Goal: Information Seeking & Learning: Learn about a topic

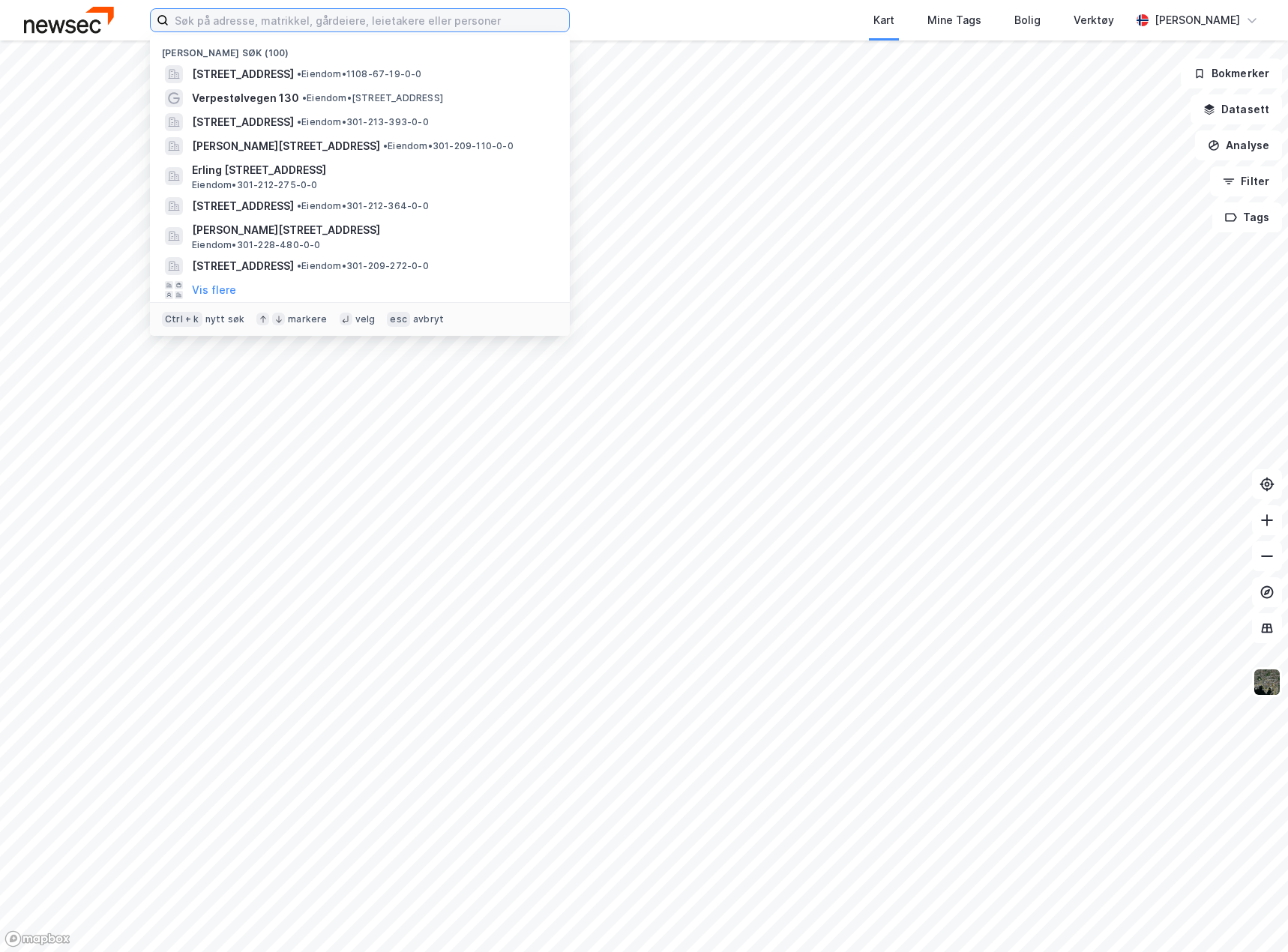
click at [299, 23] on input at bounding box center [368, 20] width 400 height 23
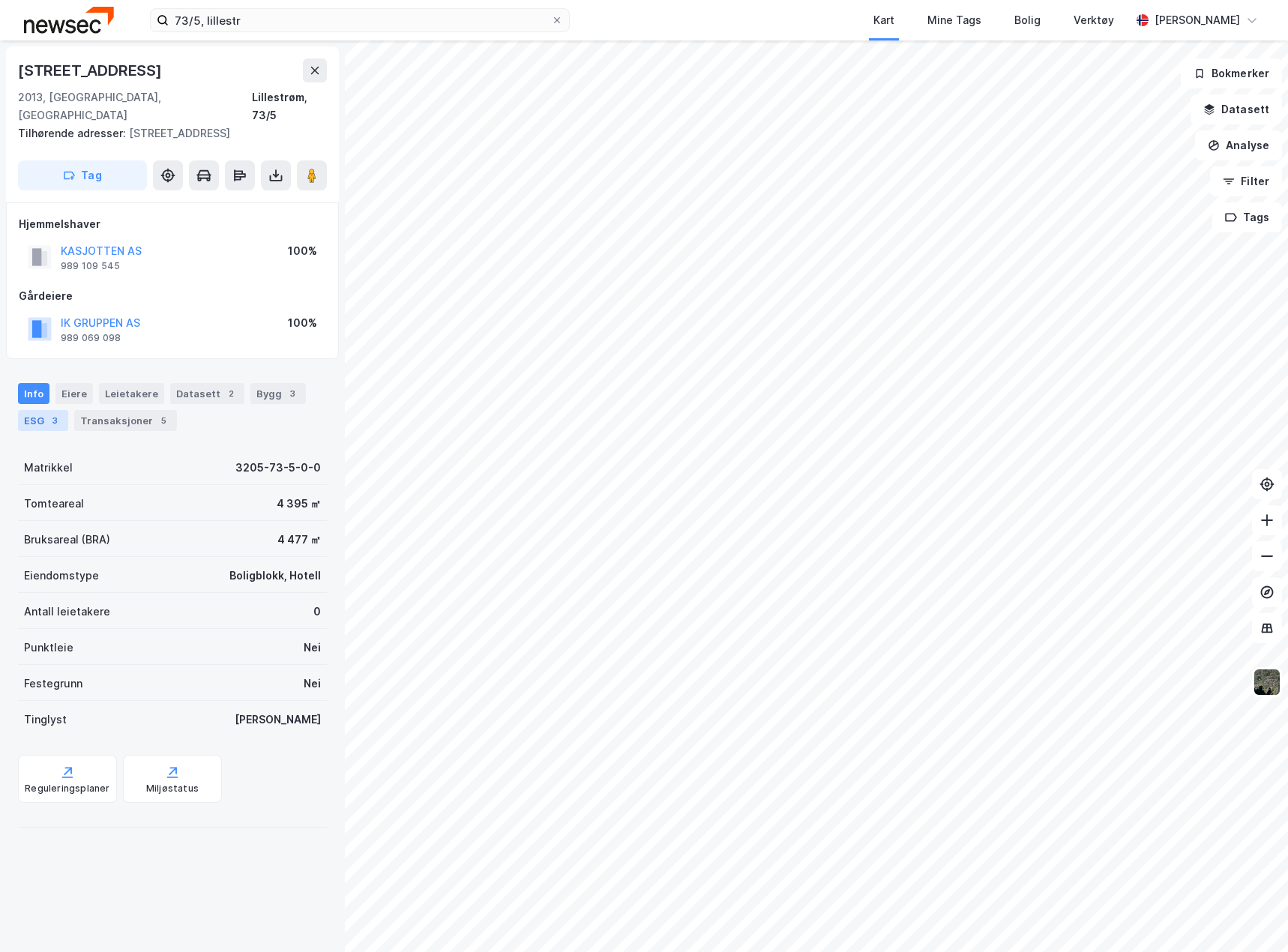
click at [48, 413] on div "3" at bounding box center [54, 420] width 15 height 15
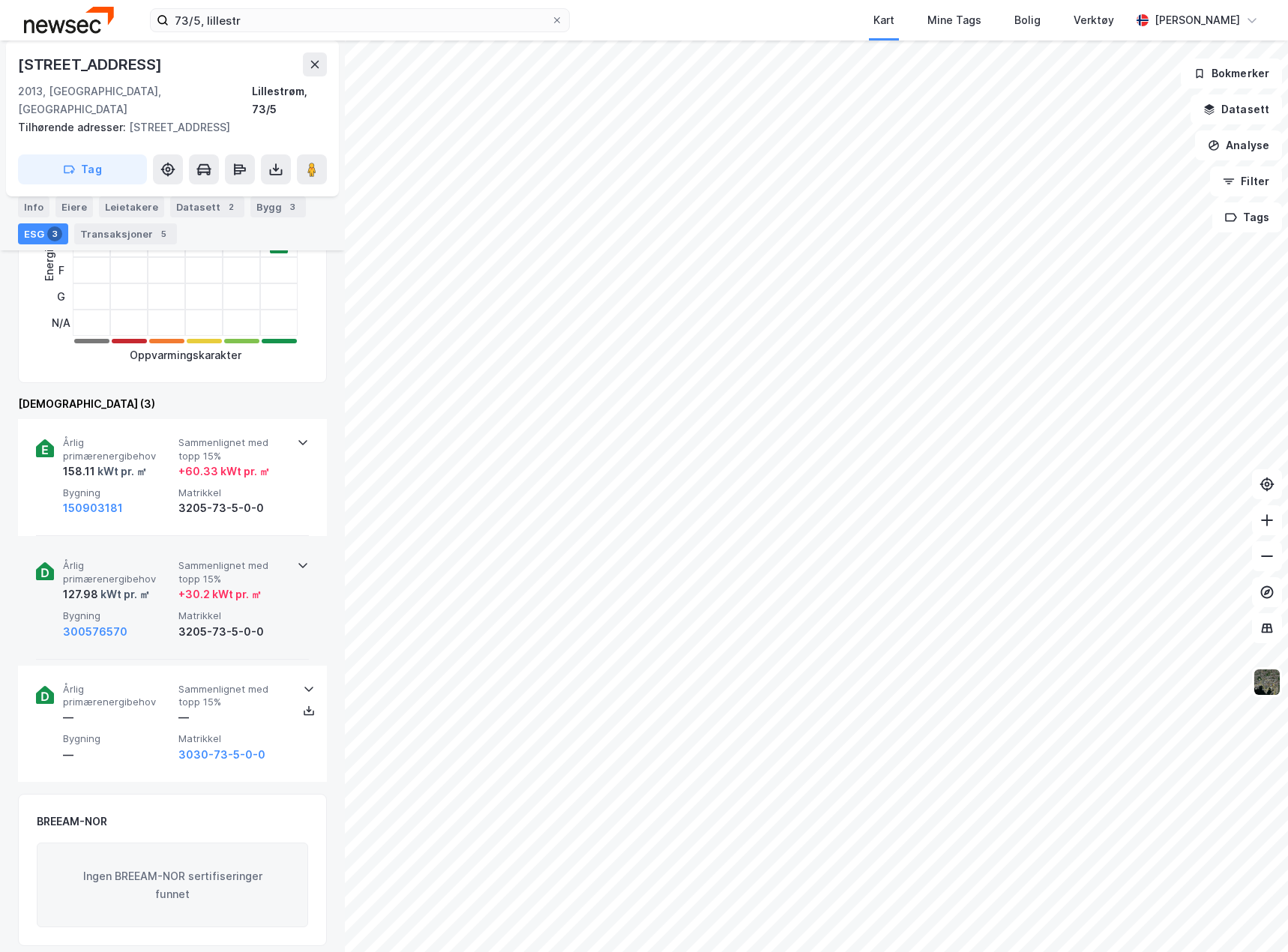
scroll to position [450, 0]
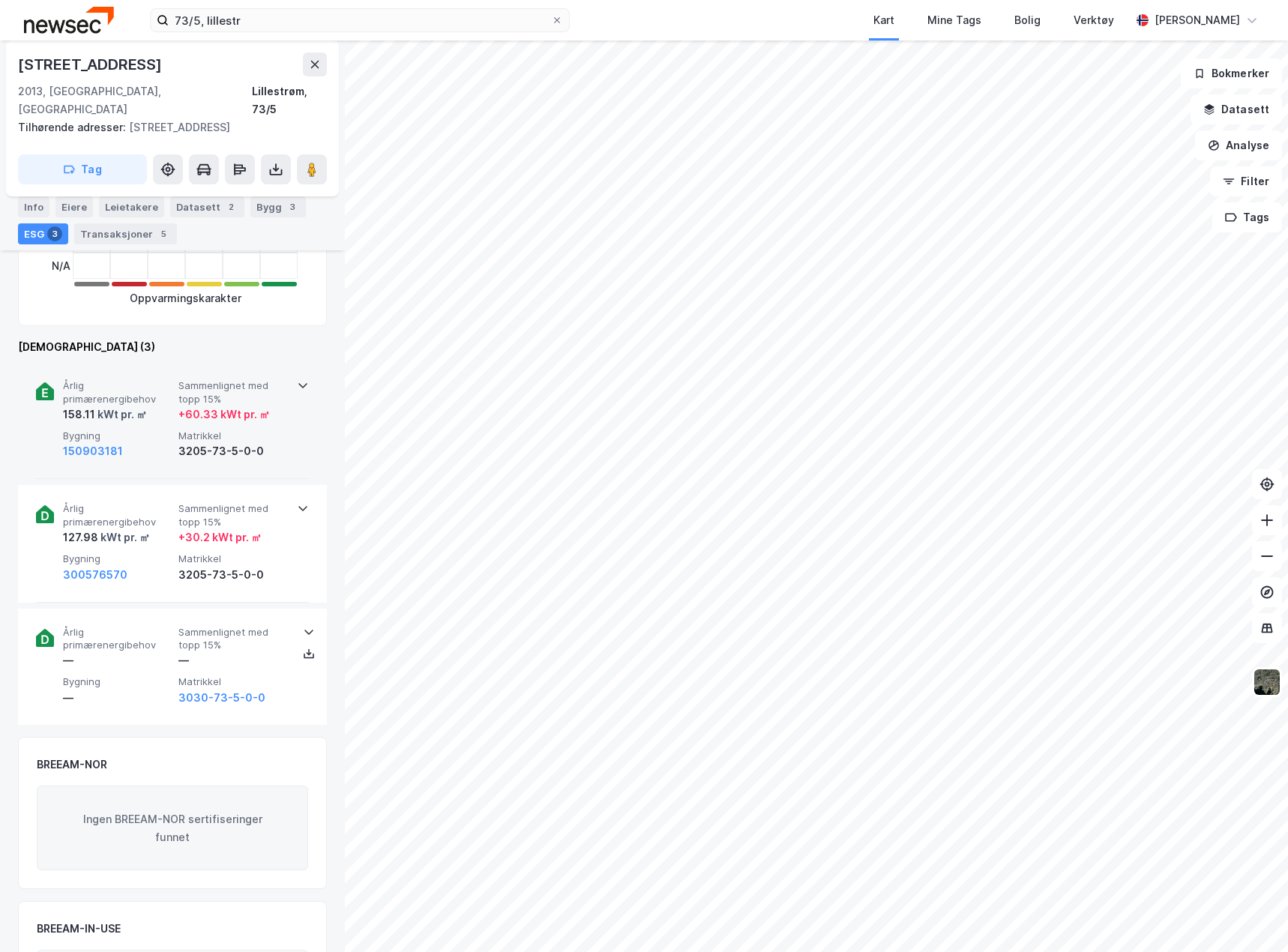
click at [292, 455] on div "Årlig primærenergibehov 158.11 kWt pr. ㎡ Sammenlignet med topp 15% + 60.33 kWt …" at bounding box center [172, 420] width 273 height 117
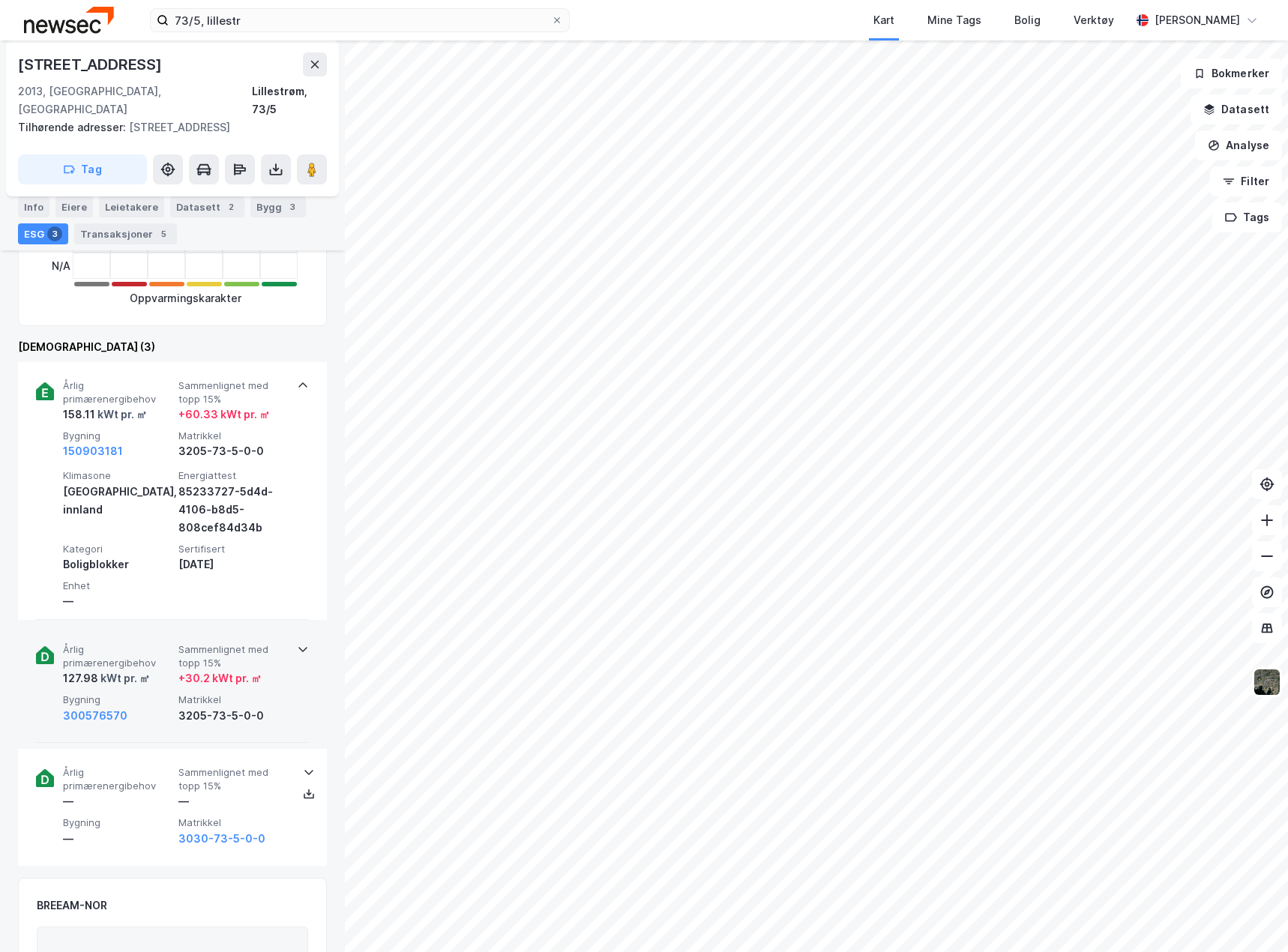
click at [305, 693] on div "Årlig primærenergibehov 127.98 kWt pr. ㎡ Sammenlignet med topp 15% + 30.2 kWt p…" at bounding box center [172, 684] width 309 height 117
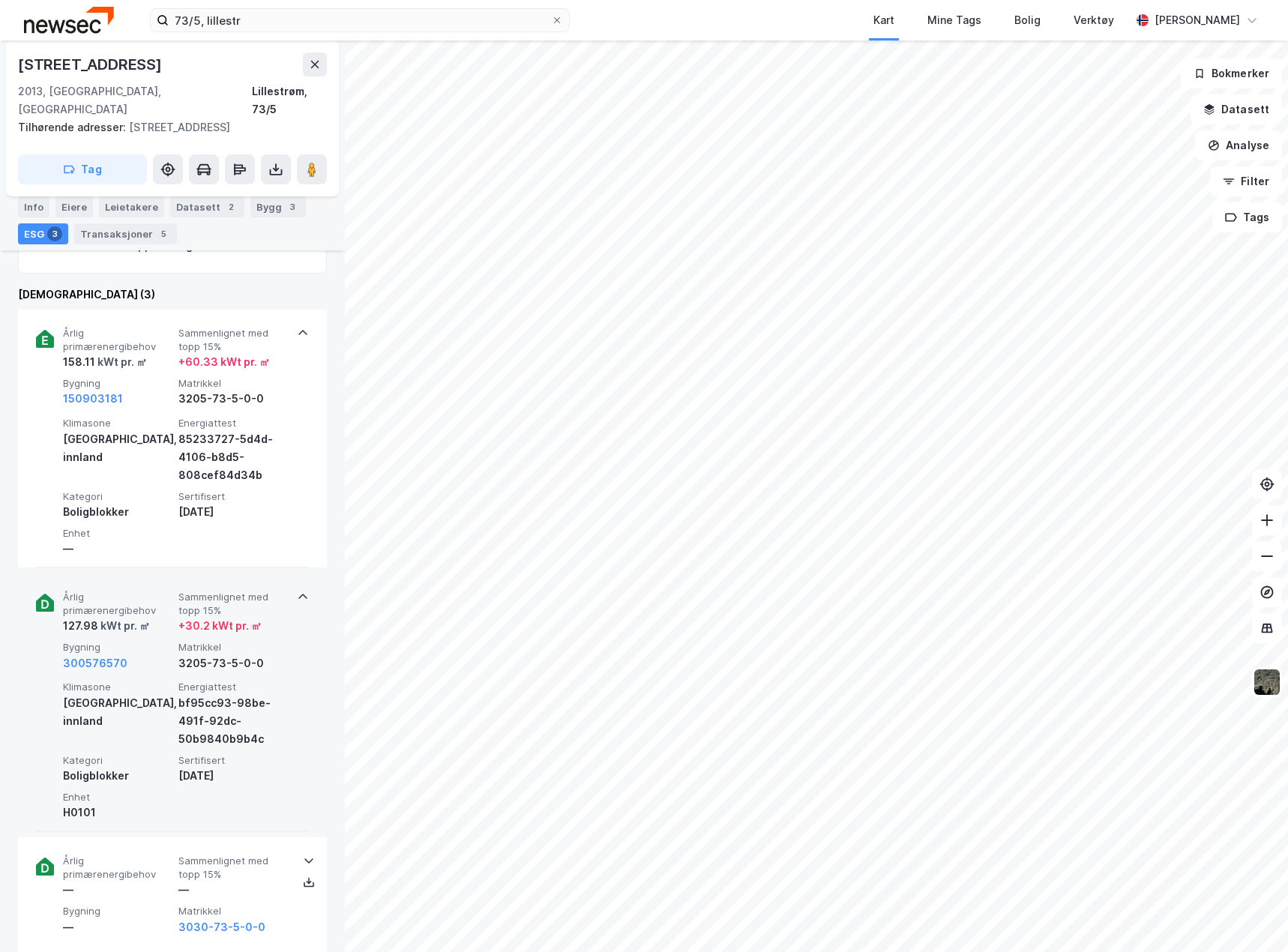
scroll to position [525, 0]
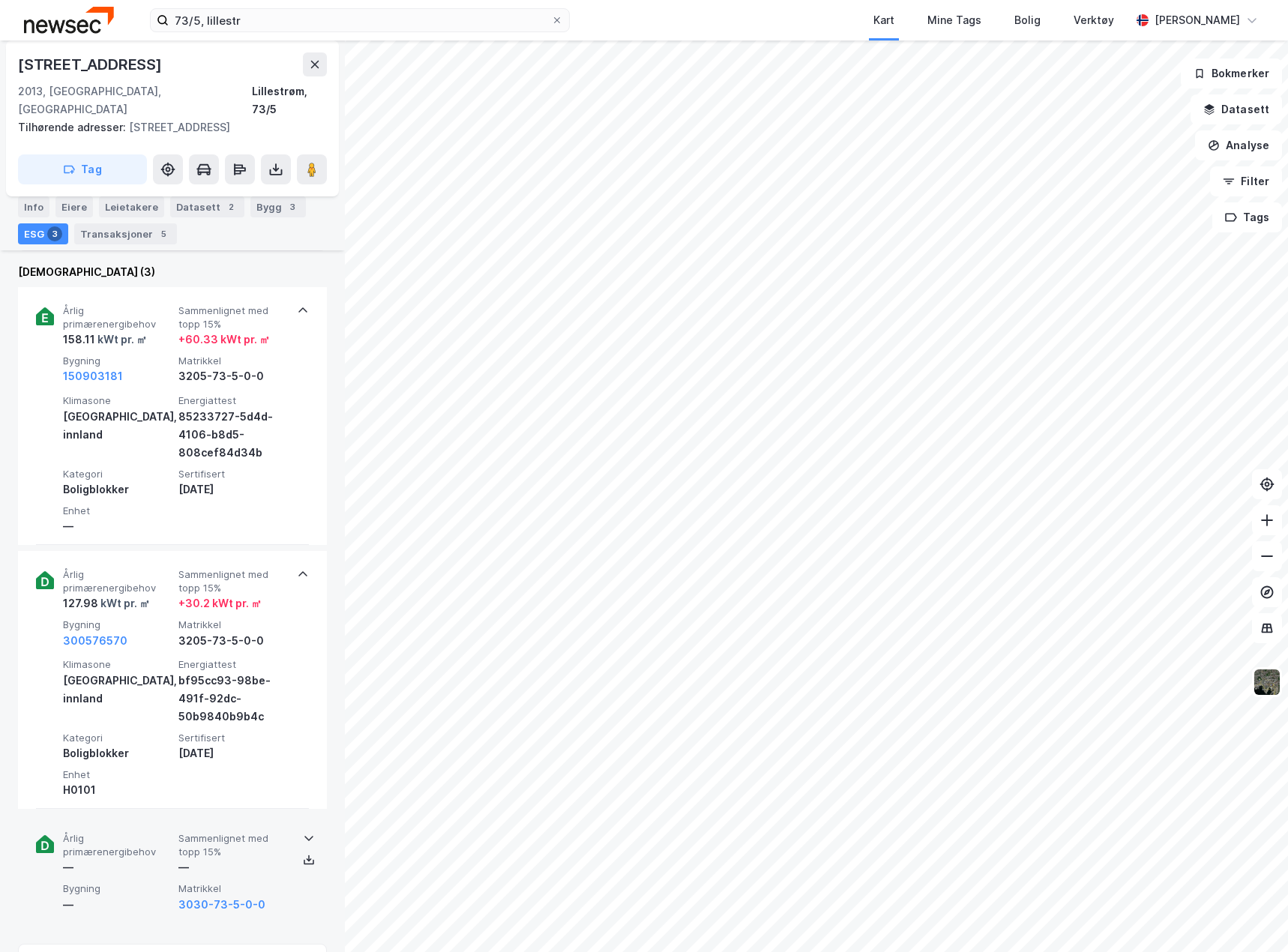
click at [269, 858] on div "—" at bounding box center [233, 867] width 110 height 18
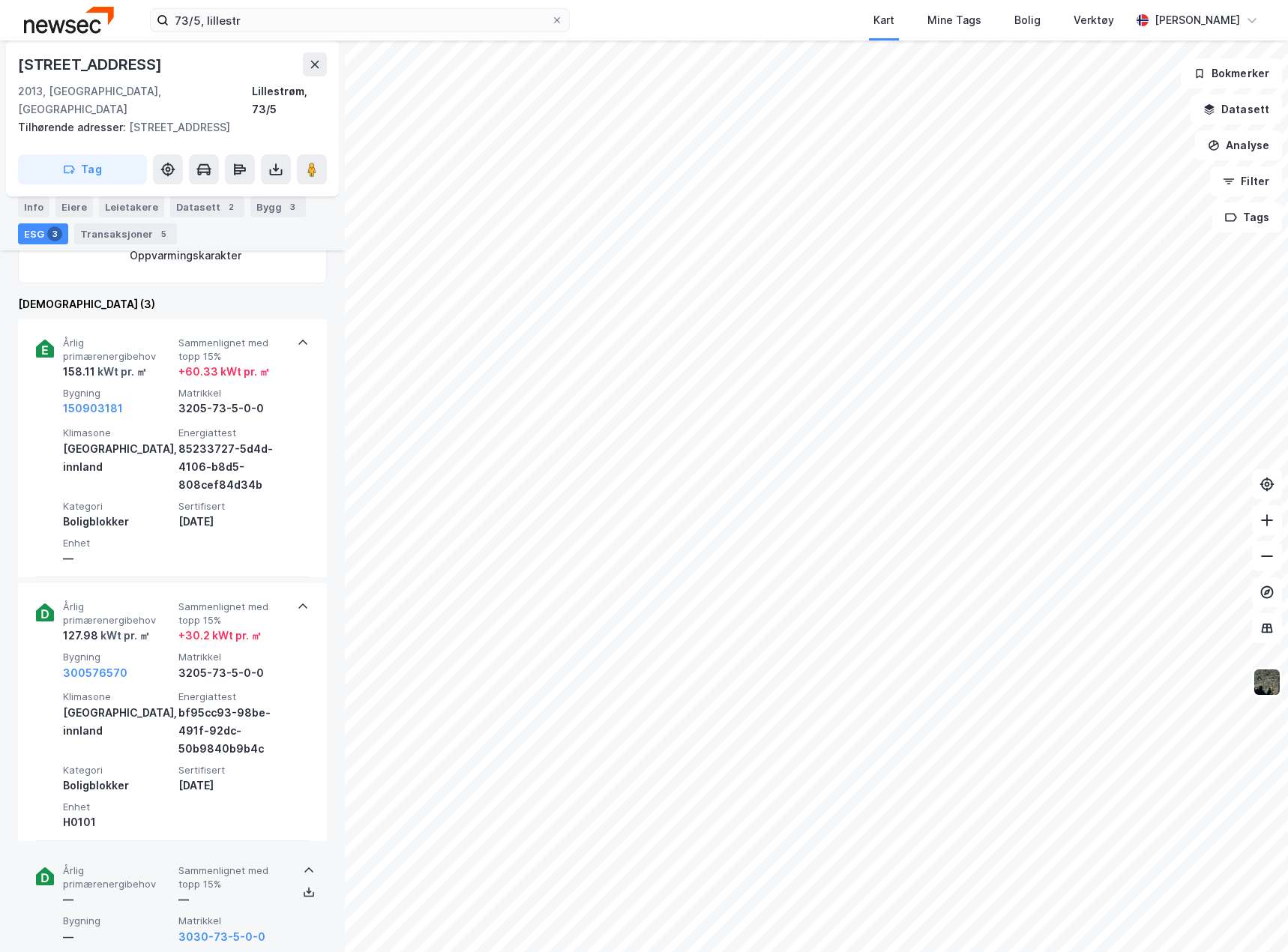
scroll to position [450, 0]
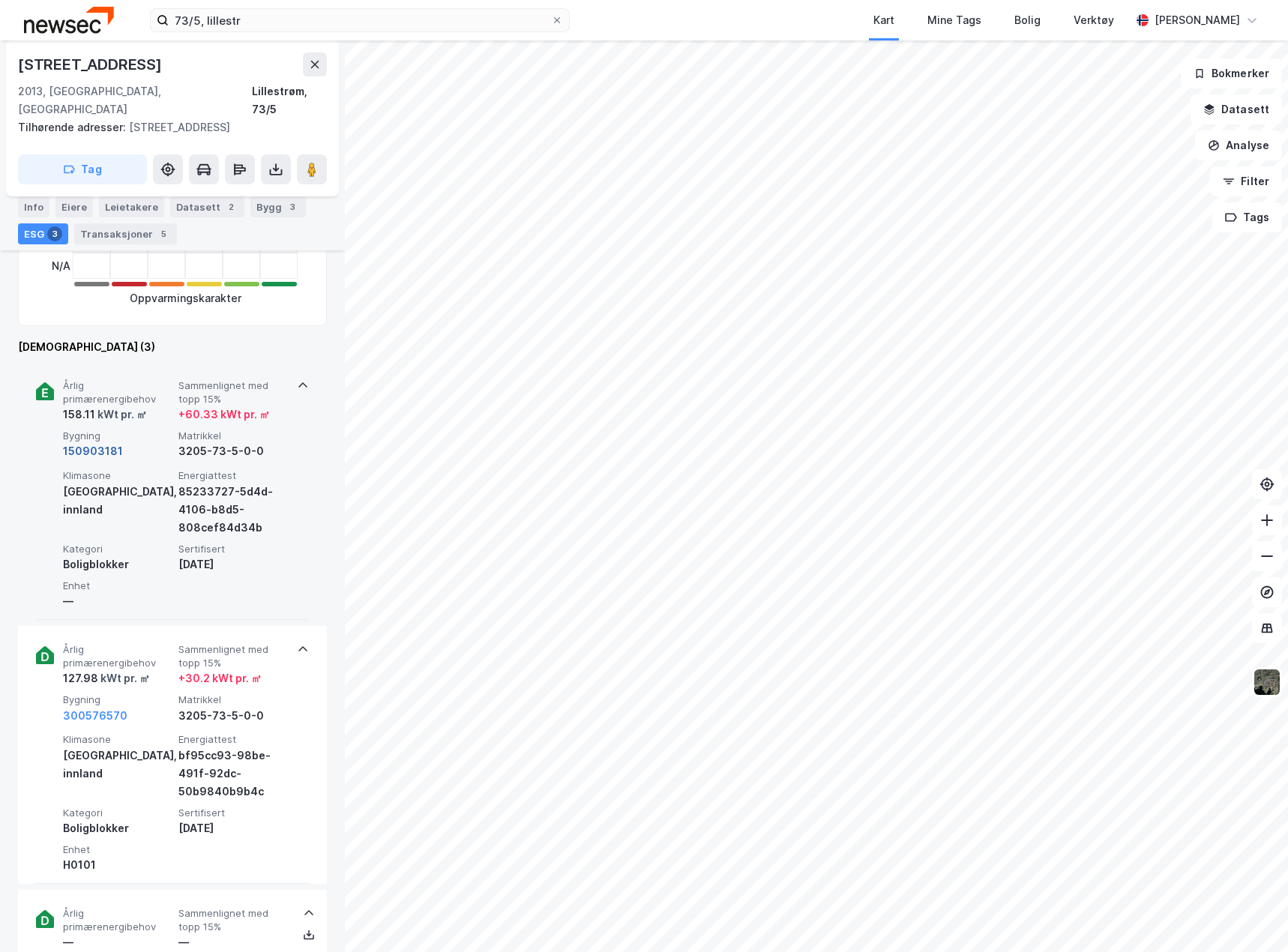
click at [106, 442] on button "150903181" at bounding box center [92, 450] width 60 height 18
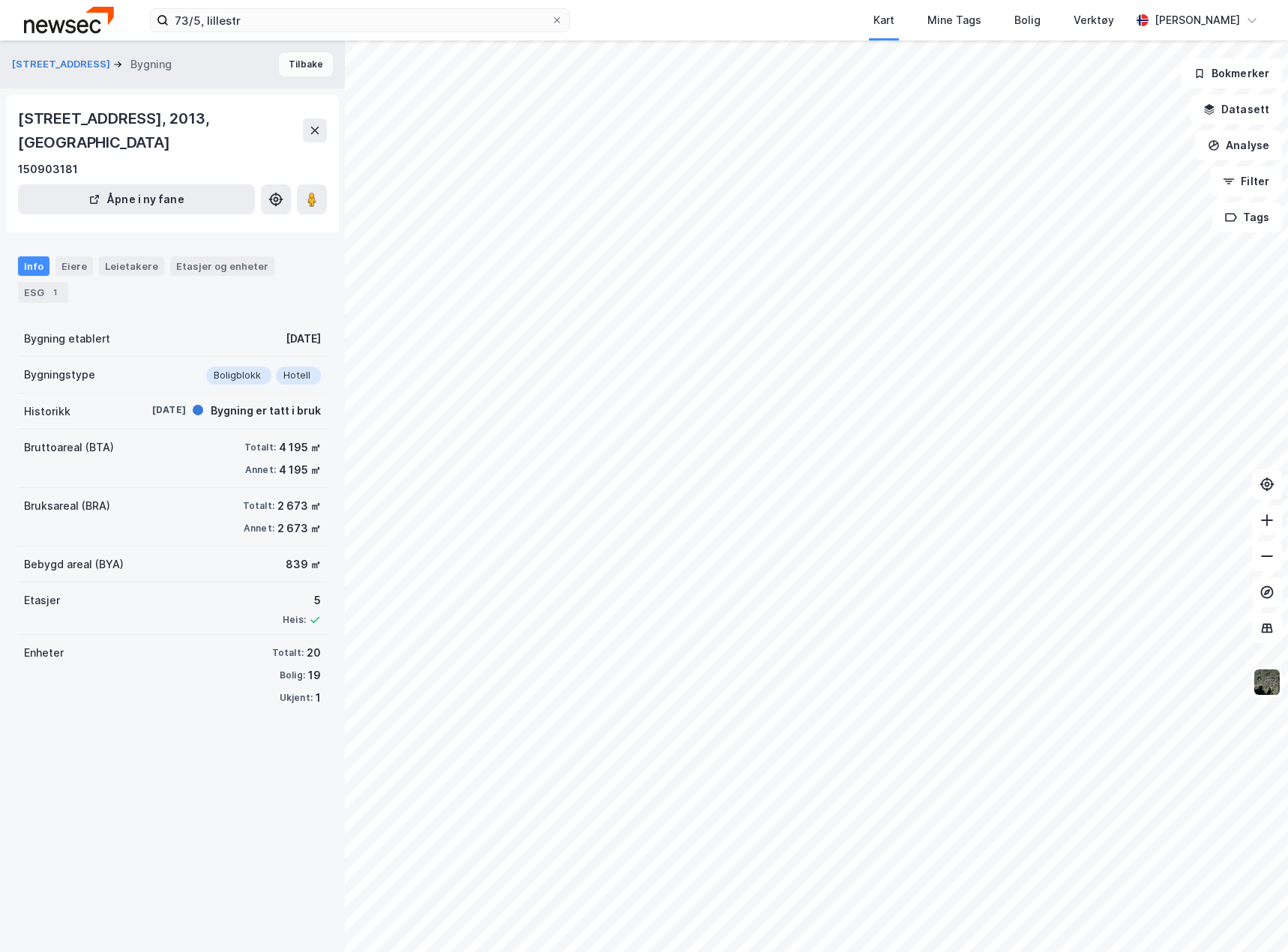
click at [289, 60] on button "Tilbake" at bounding box center [305, 64] width 54 height 24
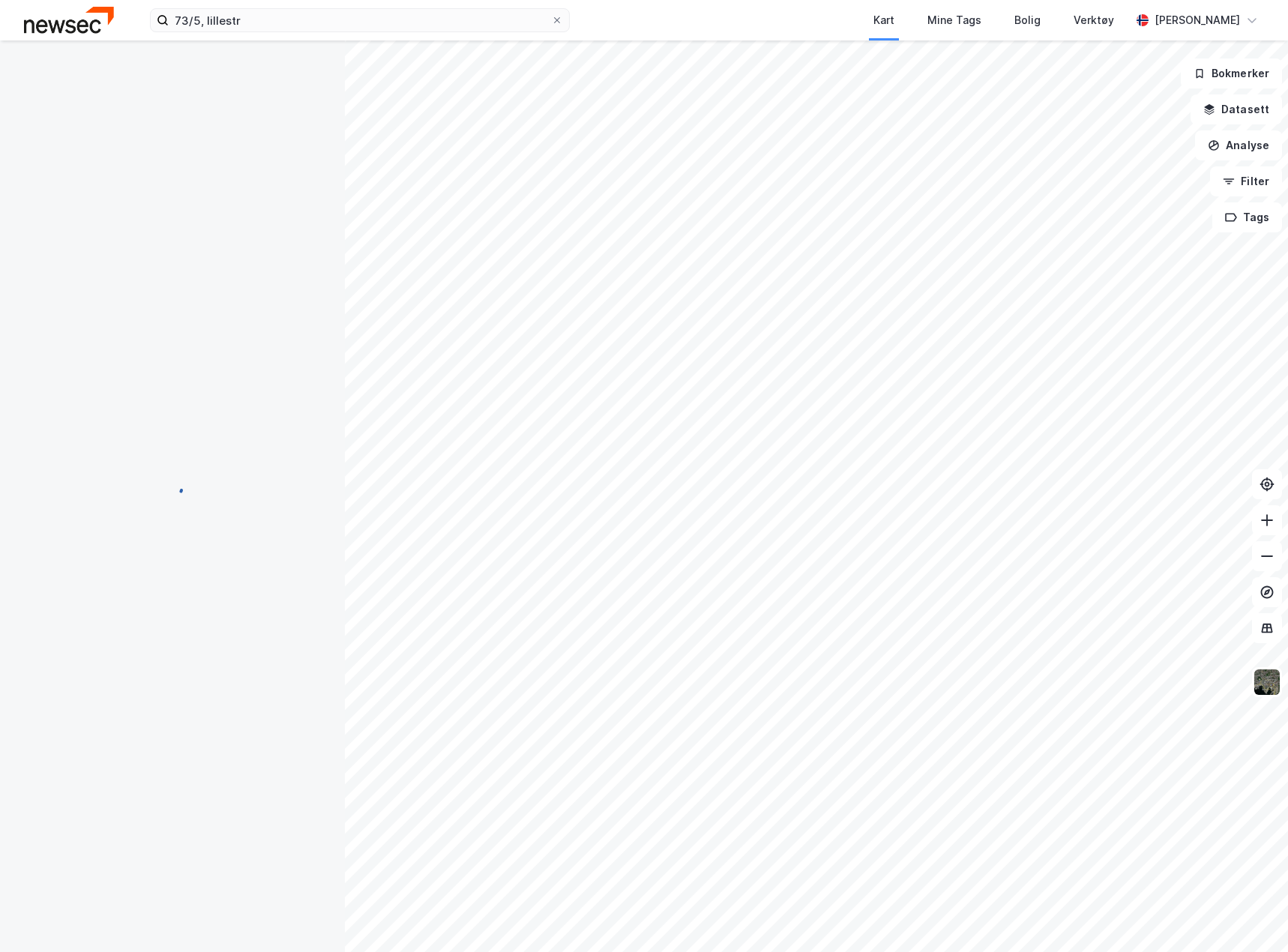
scroll to position [450, 0]
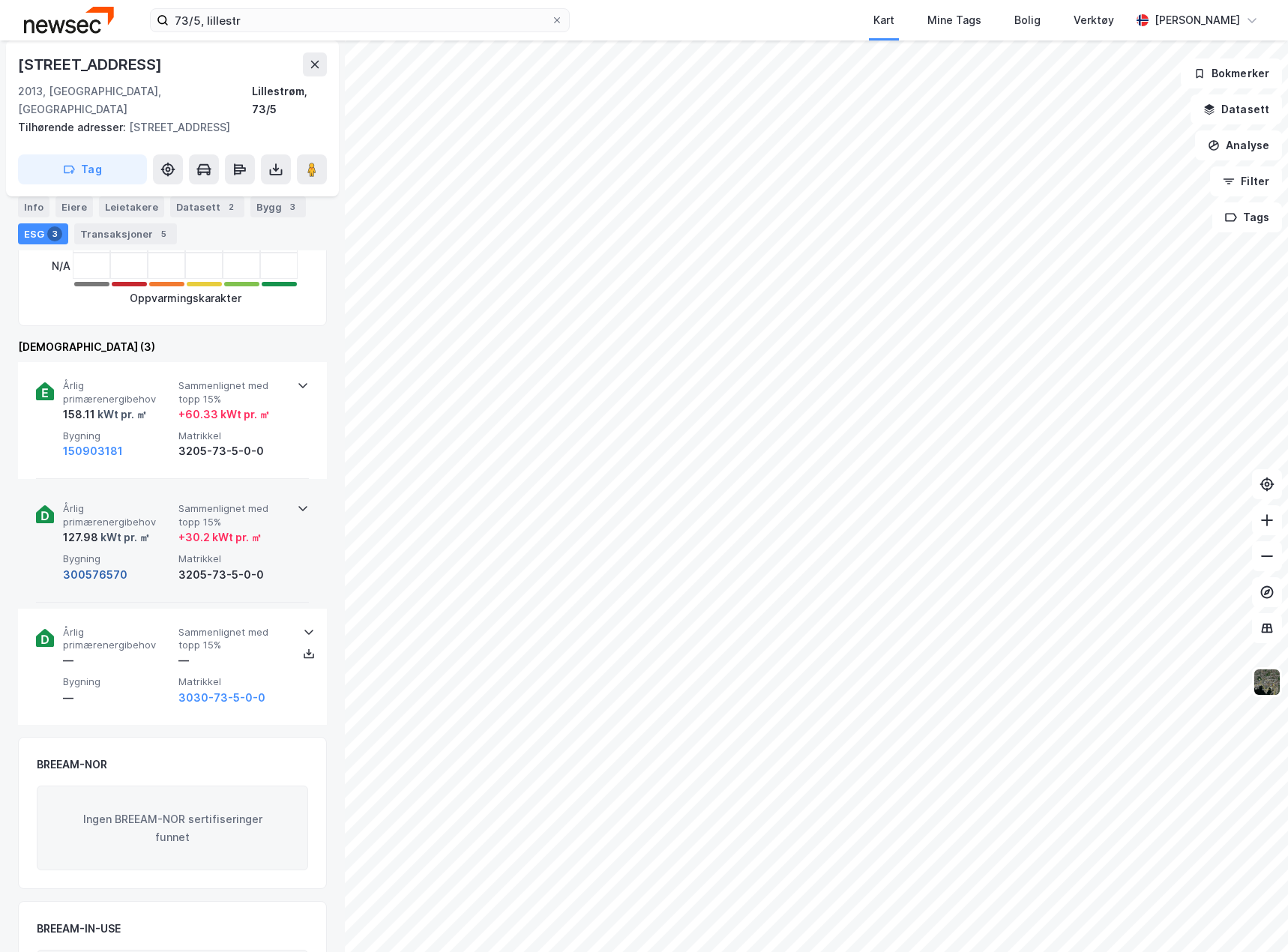
click at [85, 566] on button "300576570" at bounding box center [95, 575] width 64 height 18
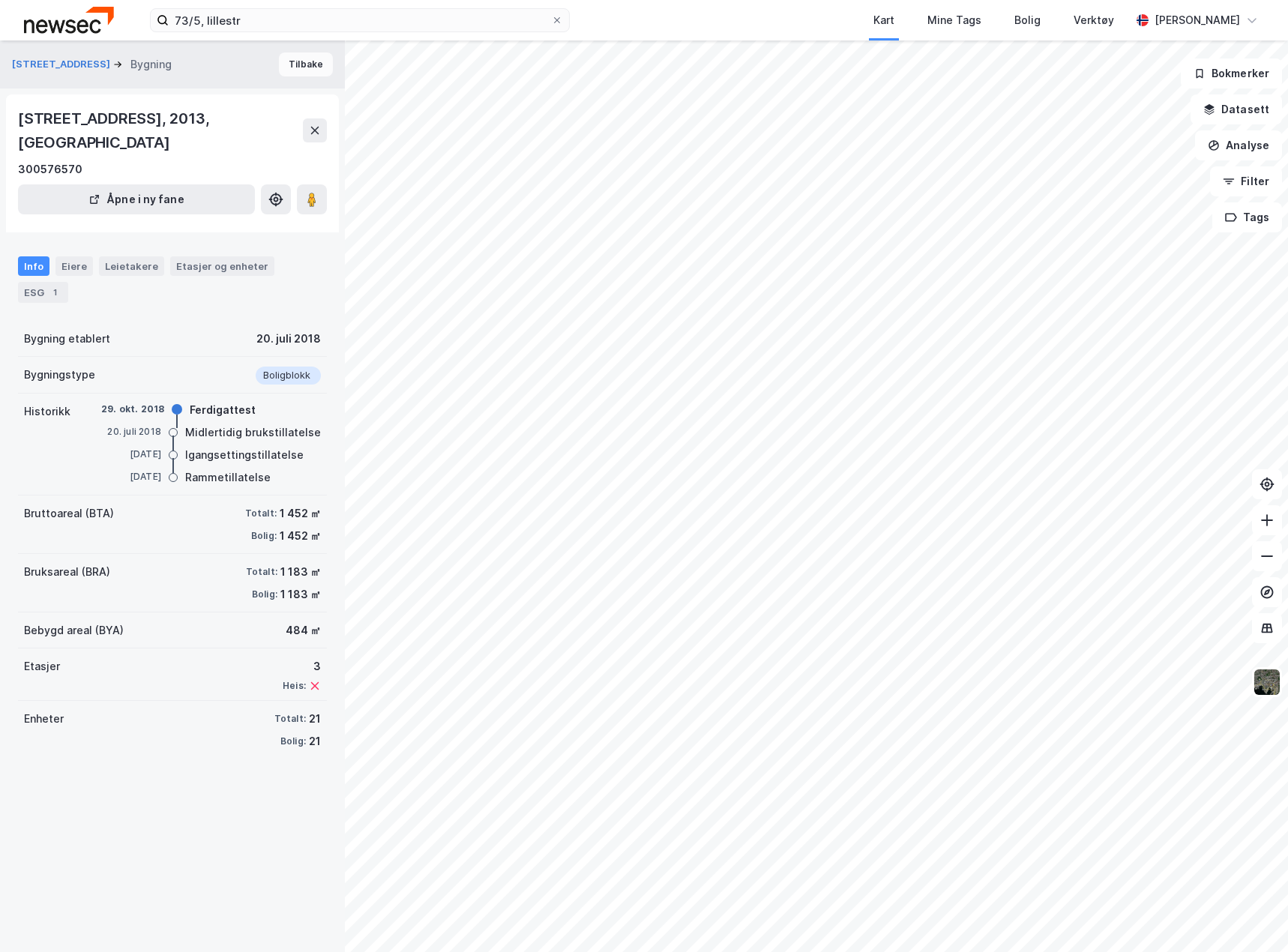
click at [301, 68] on button "Tilbake" at bounding box center [305, 64] width 54 height 24
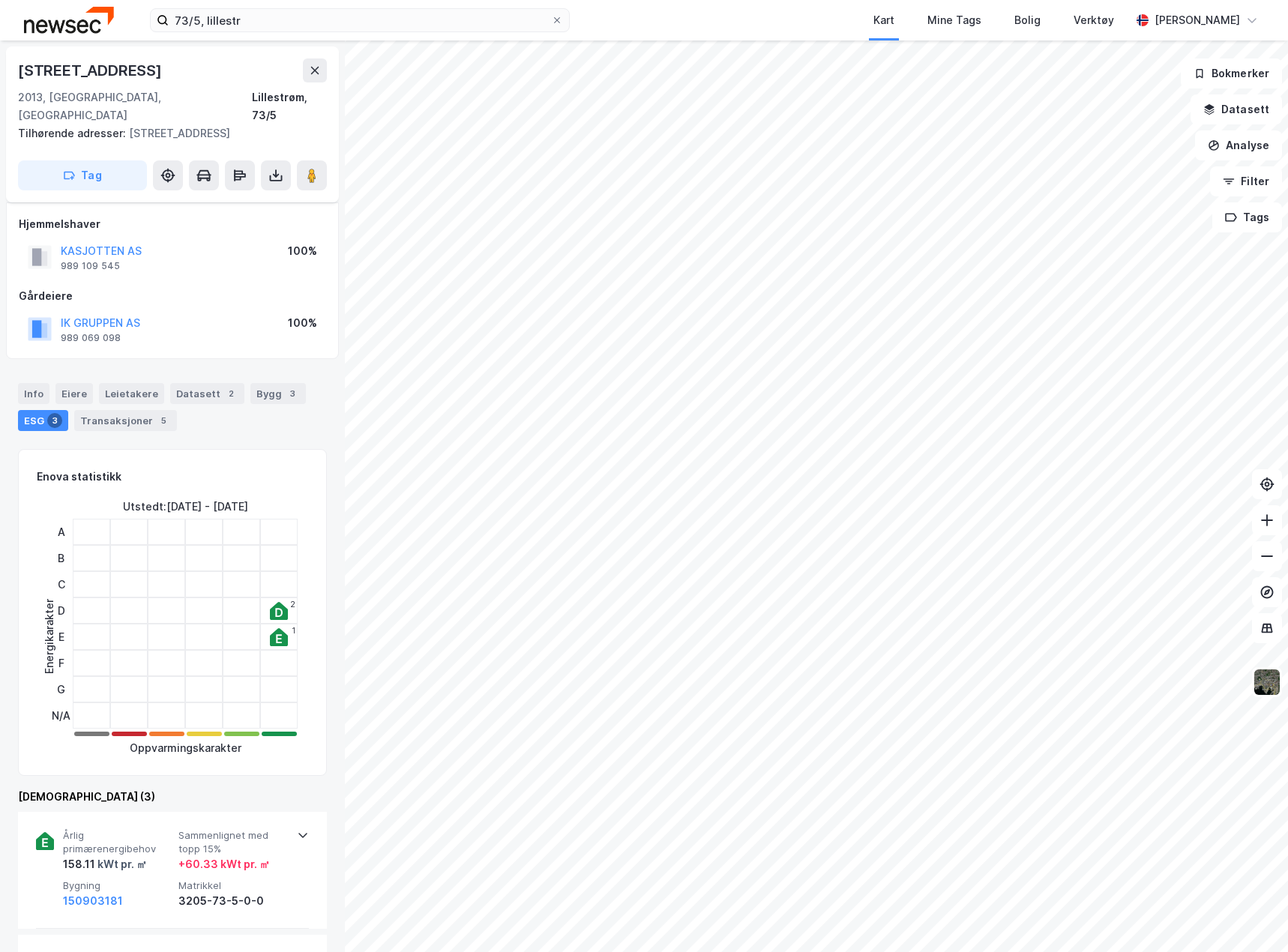
scroll to position [450, 0]
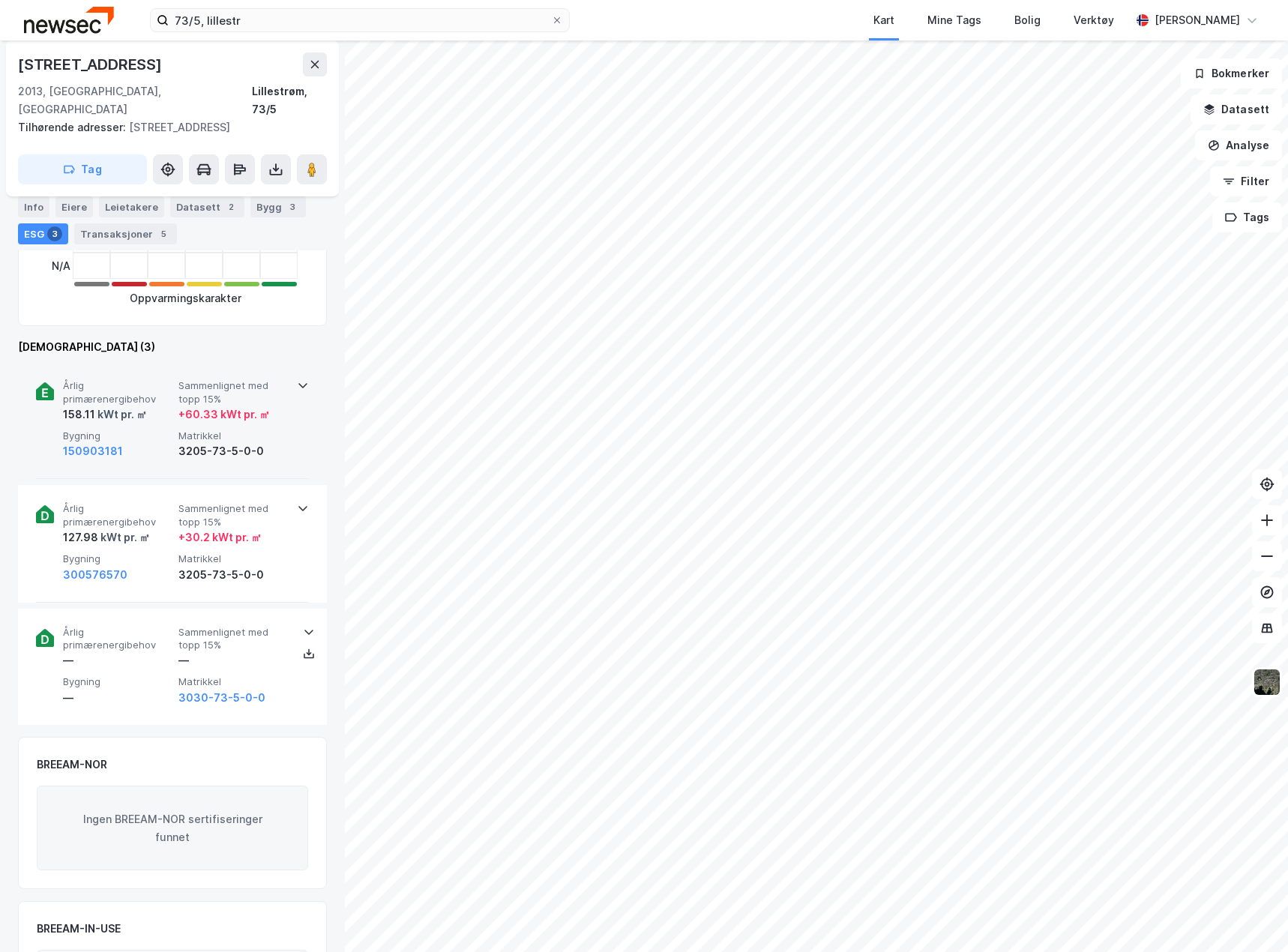
drag, startPoint x: 294, startPoint y: 443, endPoint x: 287, endPoint y: 453, distance: 12.2
click at [294, 443] on div "Årlig primærenergibehov 158.11 kWt pr. ㎡ Sammenlignet med topp 15% + 60.33 kWt …" at bounding box center [172, 420] width 273 height 117
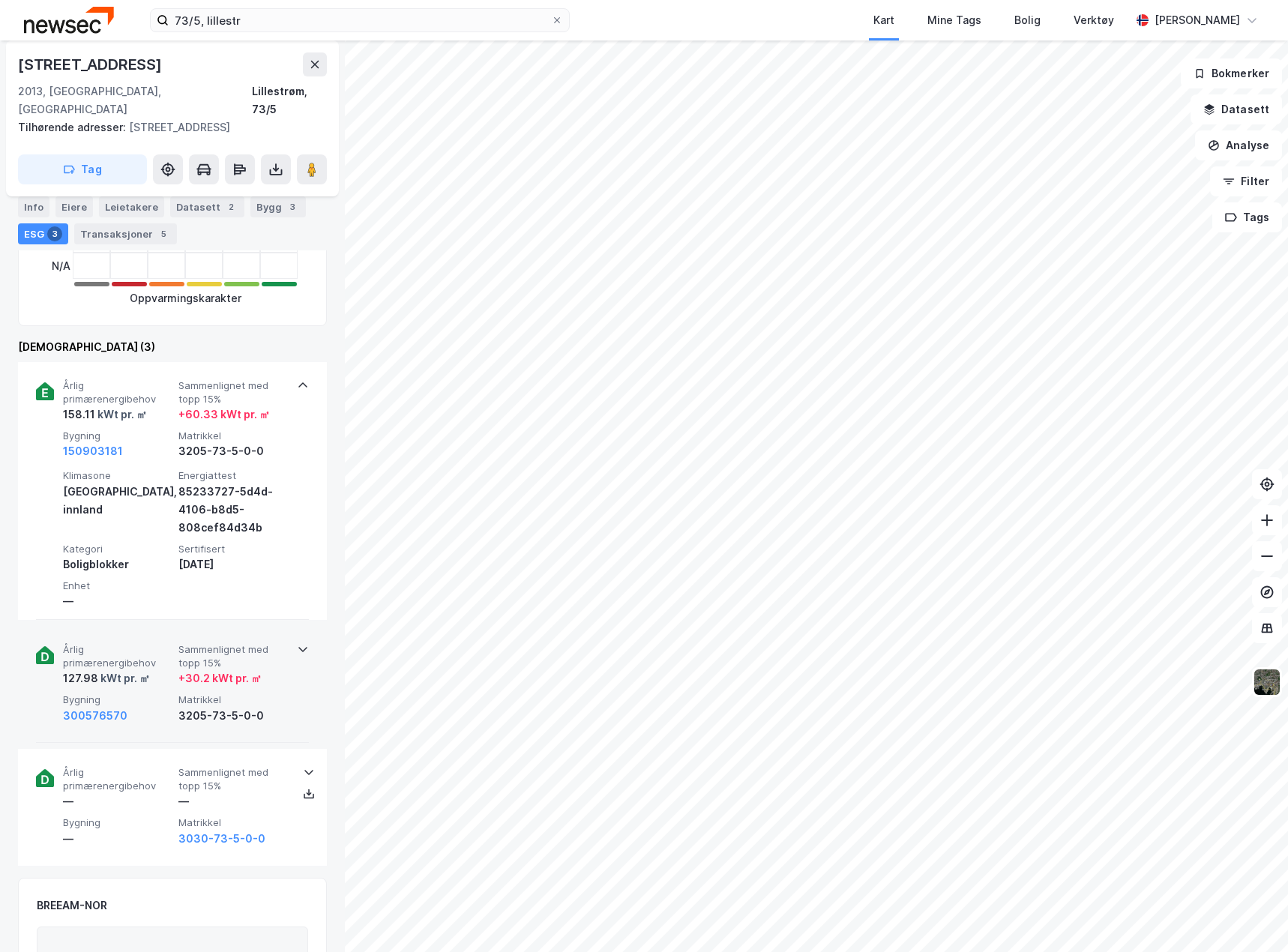
click at [285, 685] on div "Årlig primærenergibehov 127.98 kWt pr. ㎡ Sammenlignet med topp 15% + 30.2 kWt p…" at bounding box center [172, 684] width 273 height 117
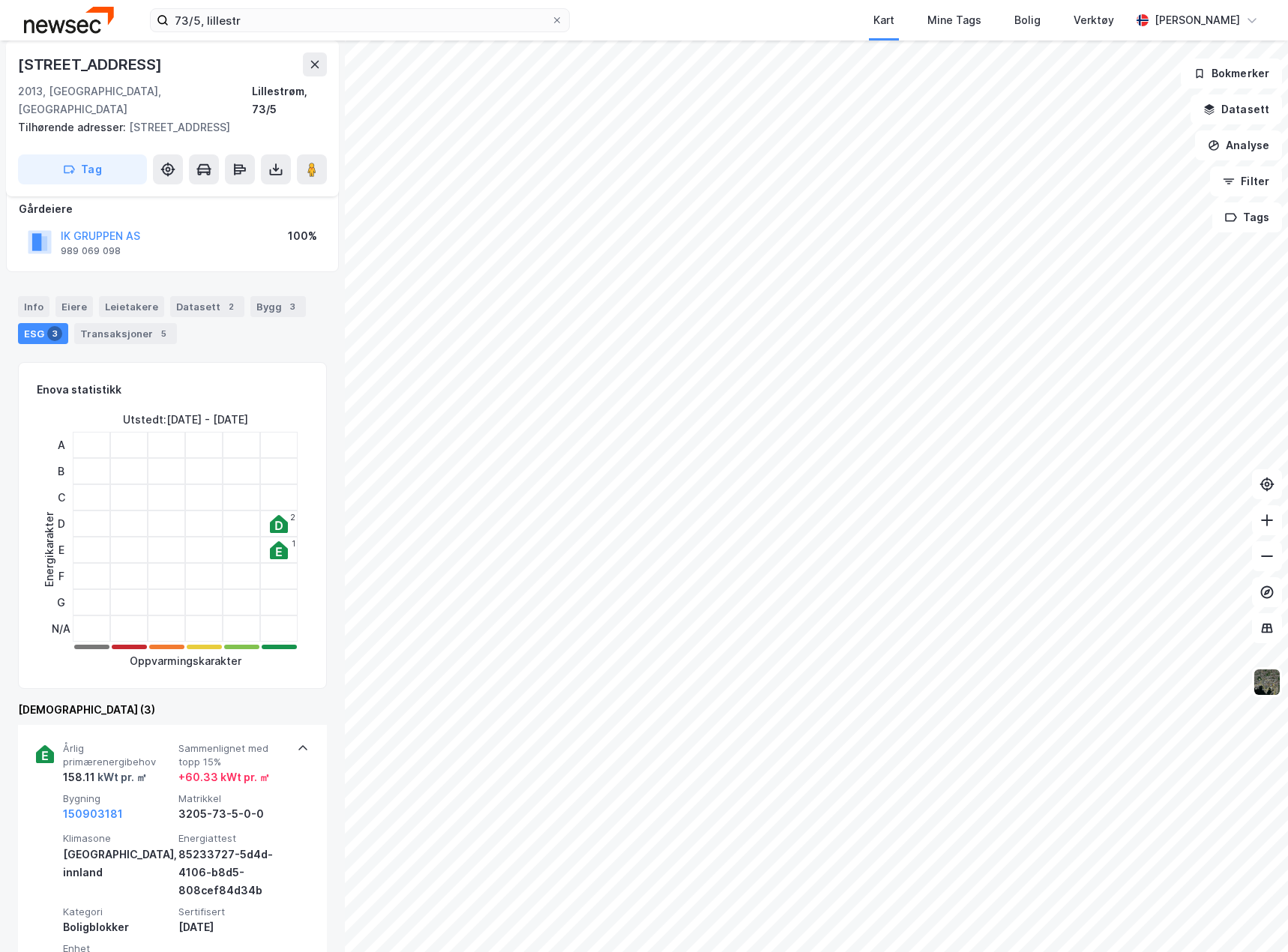
scroll to position [0, 0]
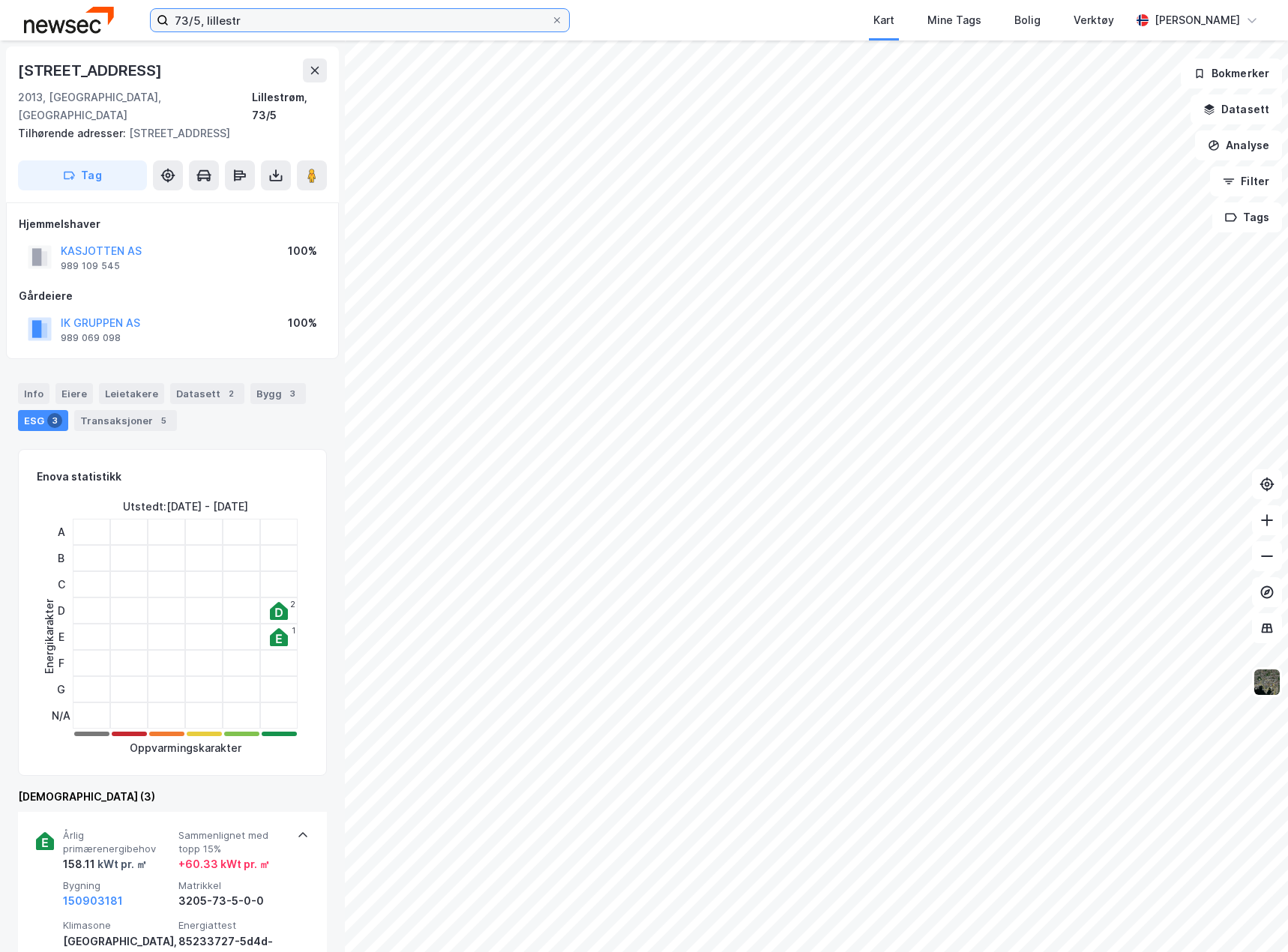
click at [365, 19] on input "73/5, lillestr" at bounding box center [360, 20] width 382 height 23
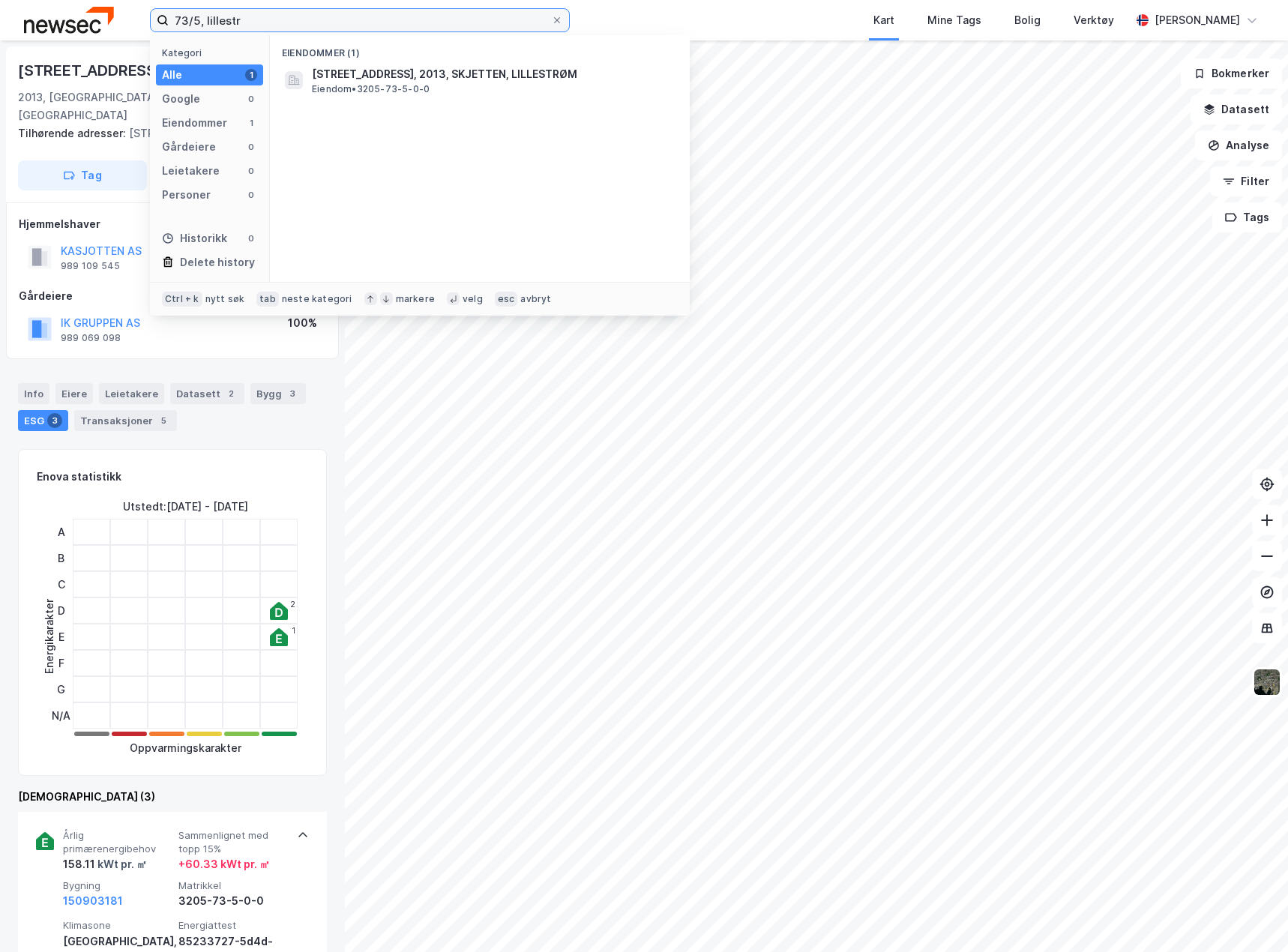
click at [365, 19] on input "73/5, lillestr" at bounding box center [360, 20] width 382 height 23
type input "[STREET_ADDRESS]"
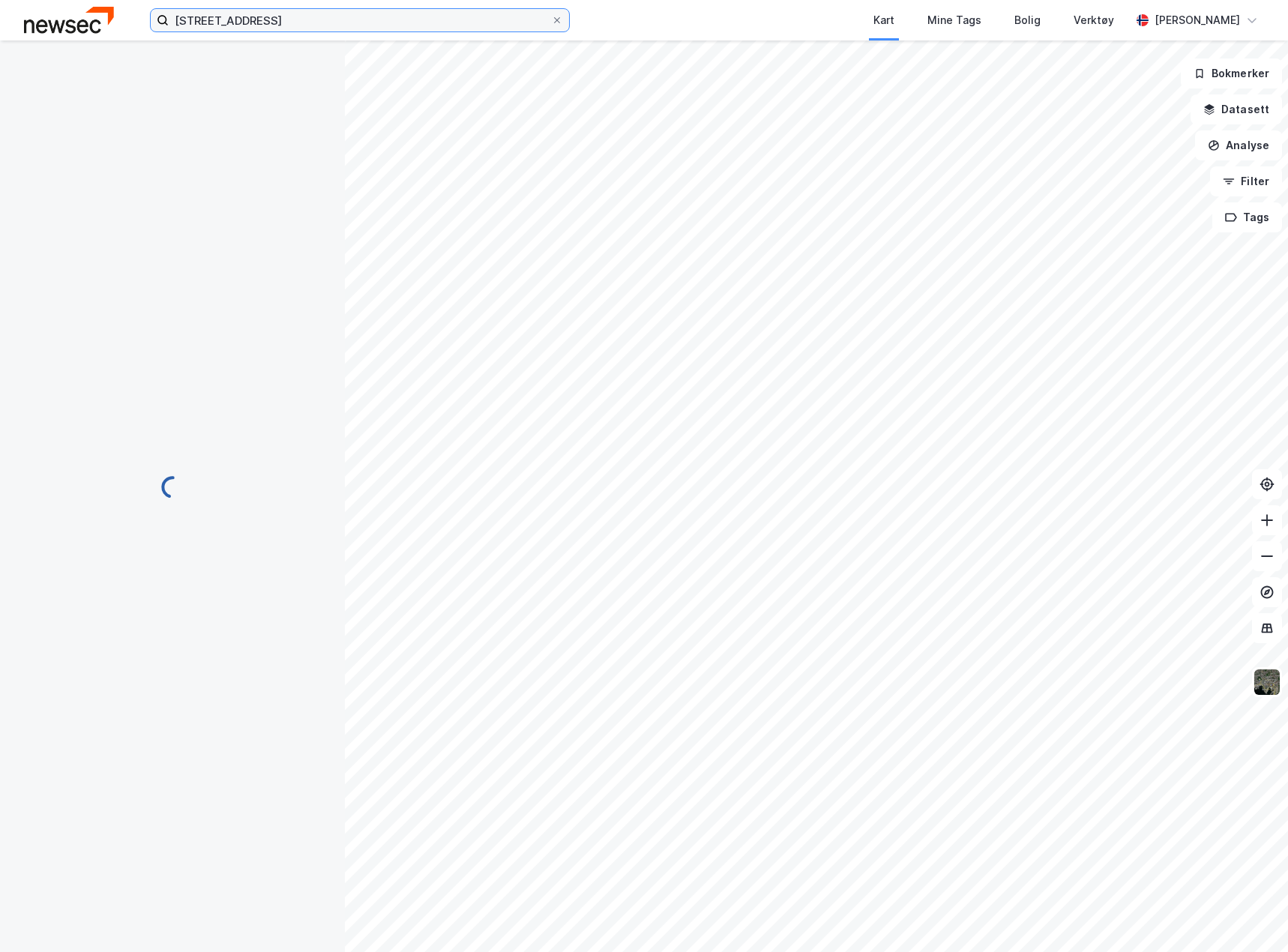
scroll to position [4, 0]
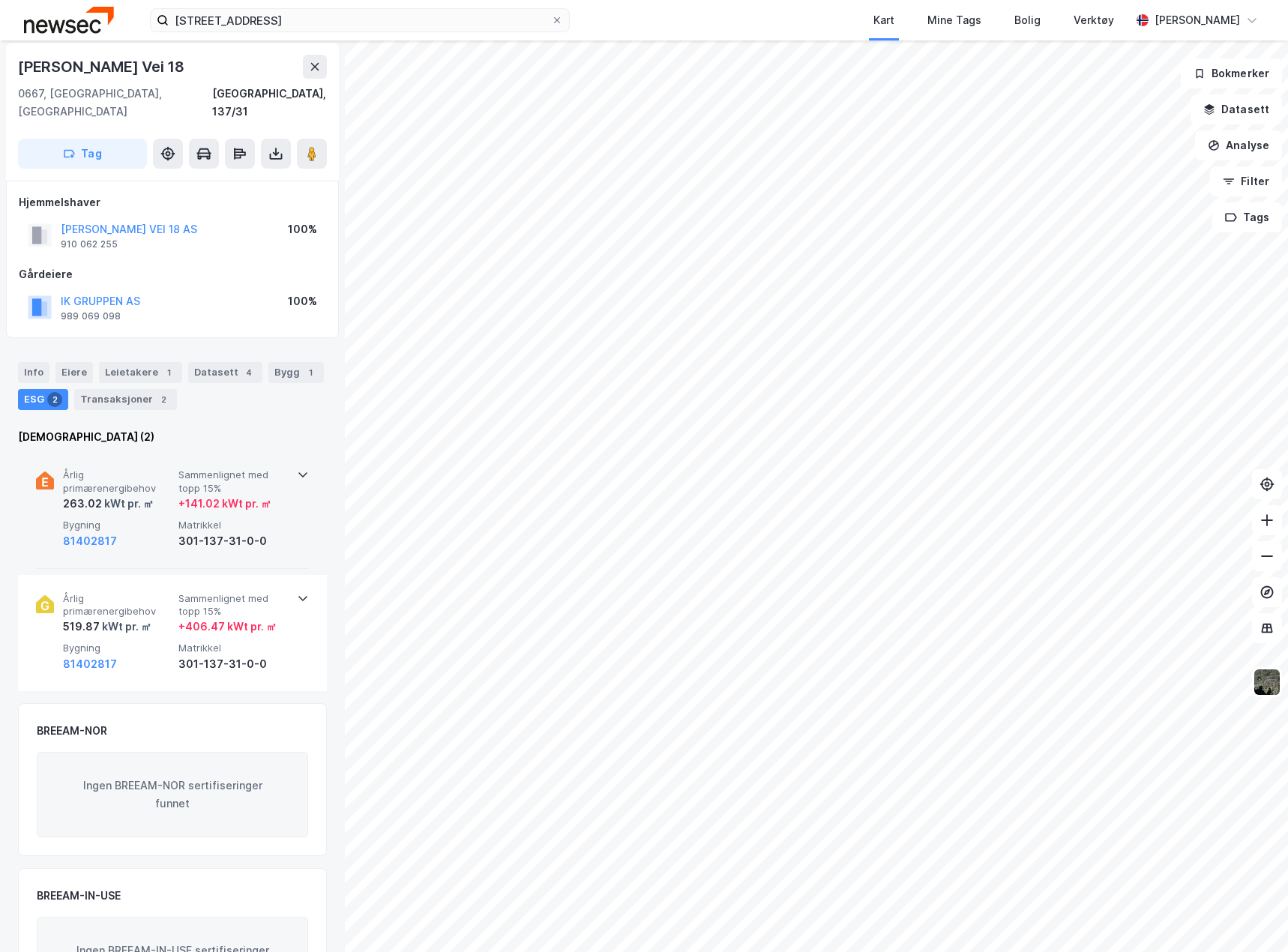
click at [264, 532] on div "301-137-31-0-0" at bounding box center [233, 540] width 110 height 18
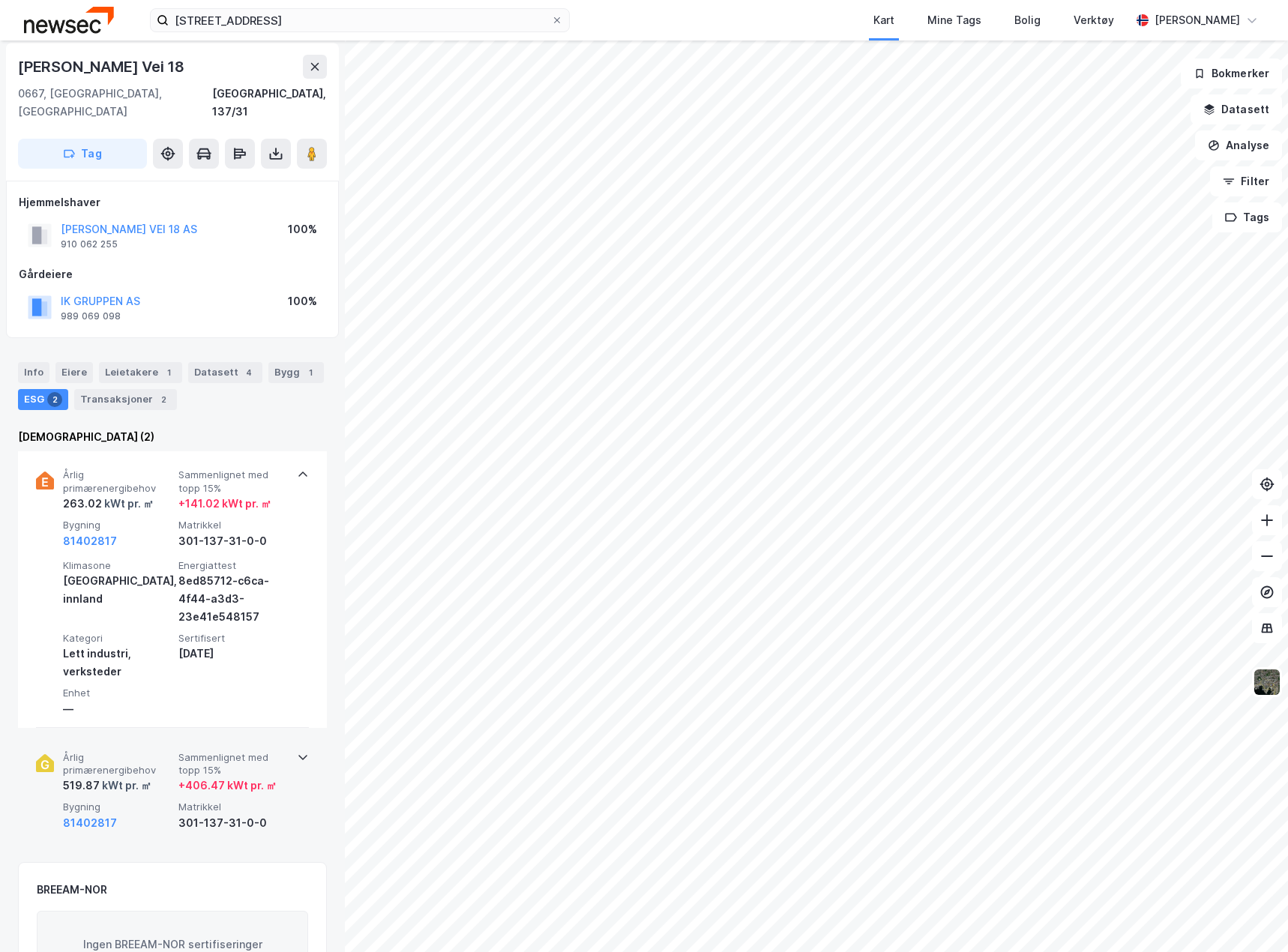
click at [280, 777] on div "Årlig primærenergibehov 519.87 kWt pr. ㎡ Sammenlignet med topp 15% + 406.47 kWt…" at bounding box center [176, 791] width 225 height 81
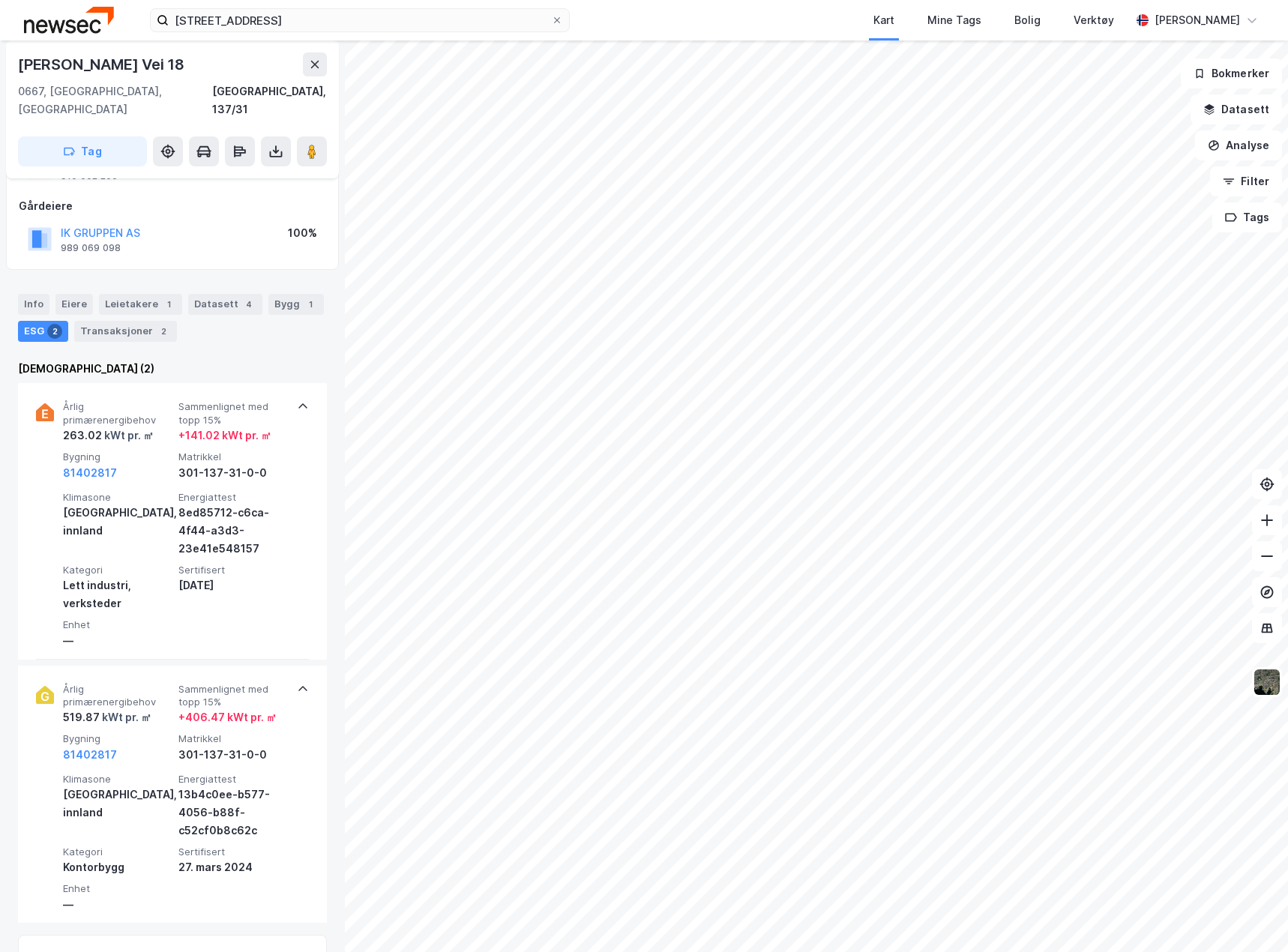
scroll to position [0, 0]
